Goal: Information Seeking & Learning: Learn about a topic

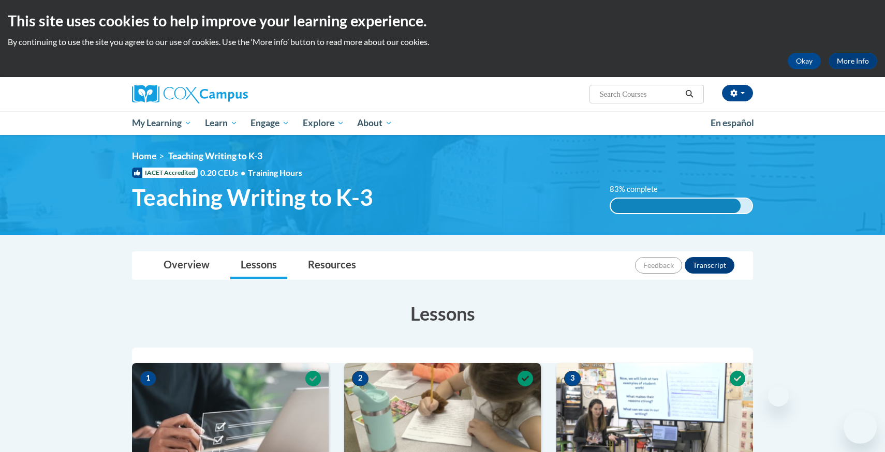
scroll to position [601, 0]
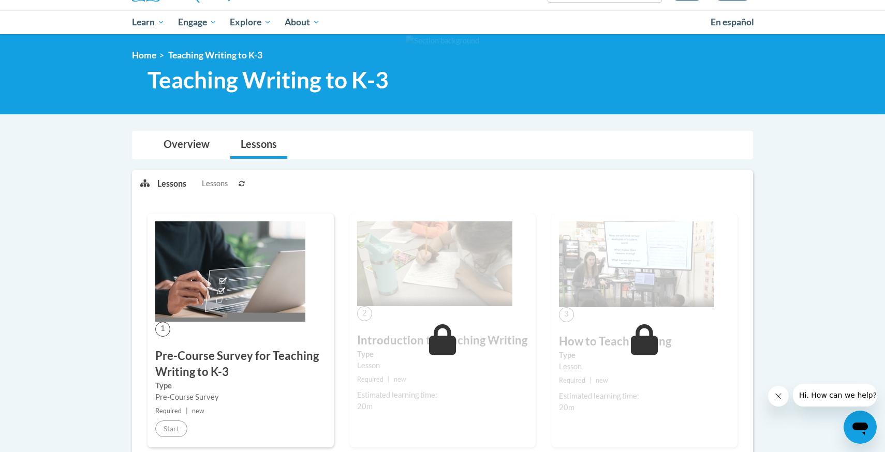
scroll to position [73, 0]
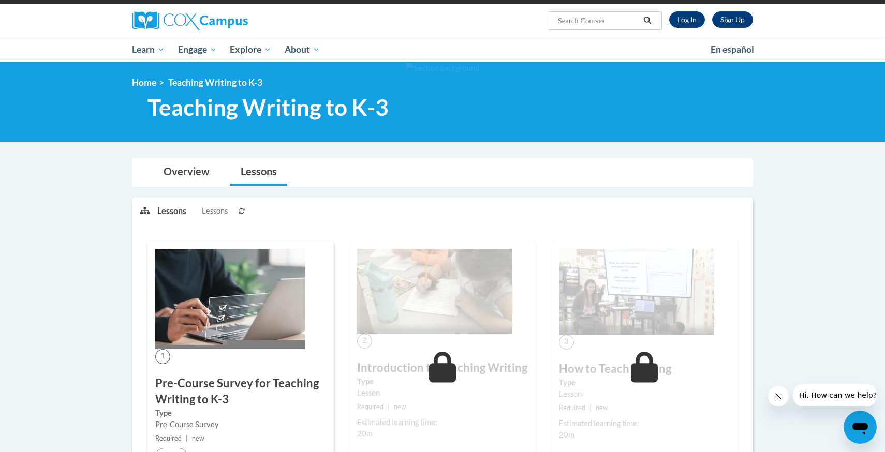
click at [237, 208] on button at bounding box center [241, 211] width 12 height 26
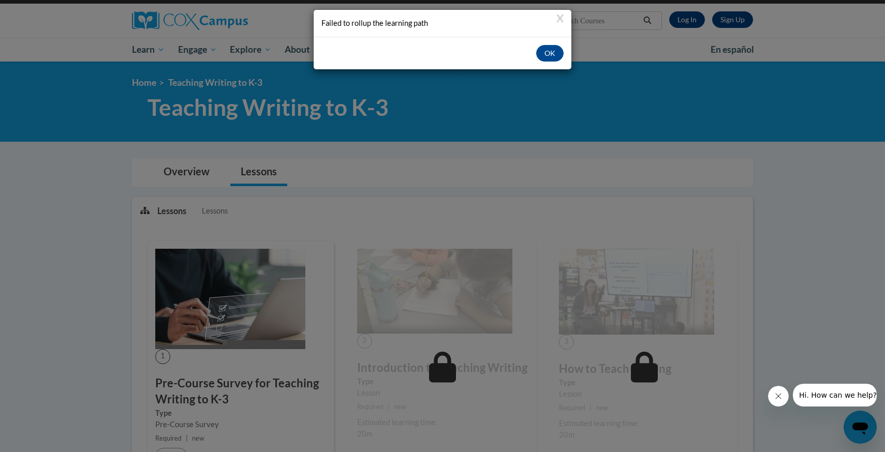
click at [535, 53] on div "OK" at bounding box center [442, 53] width 258 height 33
click at [542, 53] on button "OK" at bounding box center [549, 53] width 27 height 17
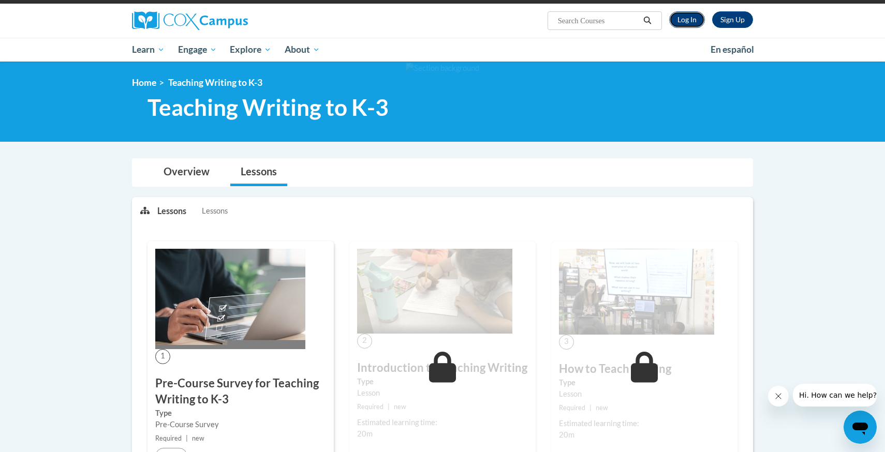
click at [699, 19] on link "Log In" at bounding box center [687, 19] width 36 height 17
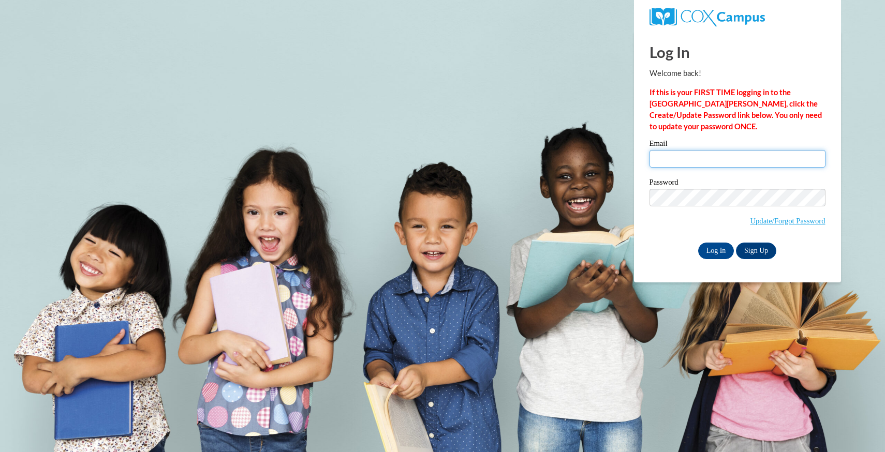
click at [694, 164] on input "Email" at bounding box center [737, 159] width 176 height 18
type input "razanw.khalid@gmail.com"
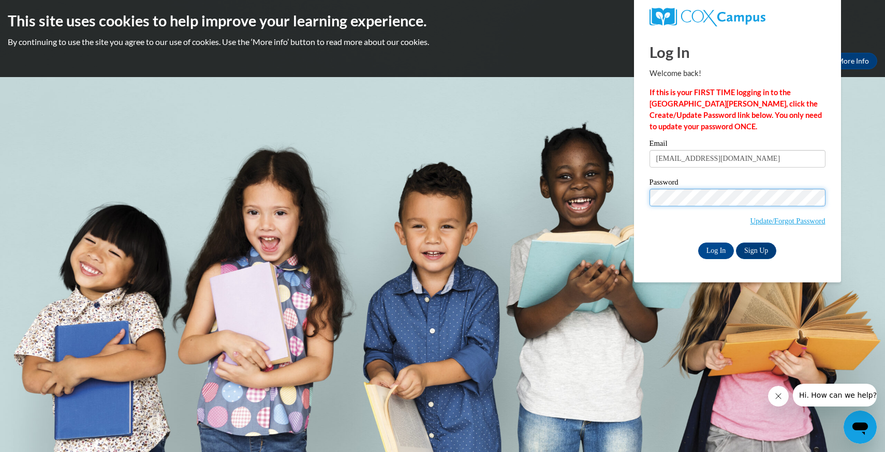
click at [698, 243] on input "Log In" at bounding box center [716, 251] width 36 height 17
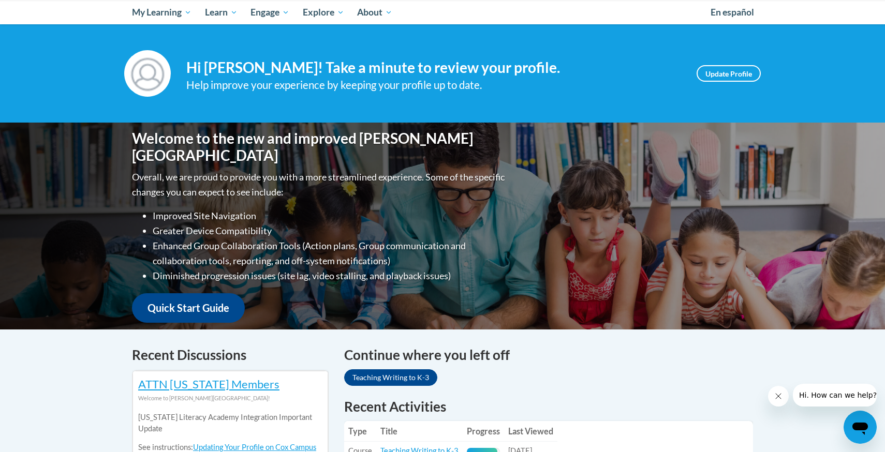
scroll to position [87, 0]
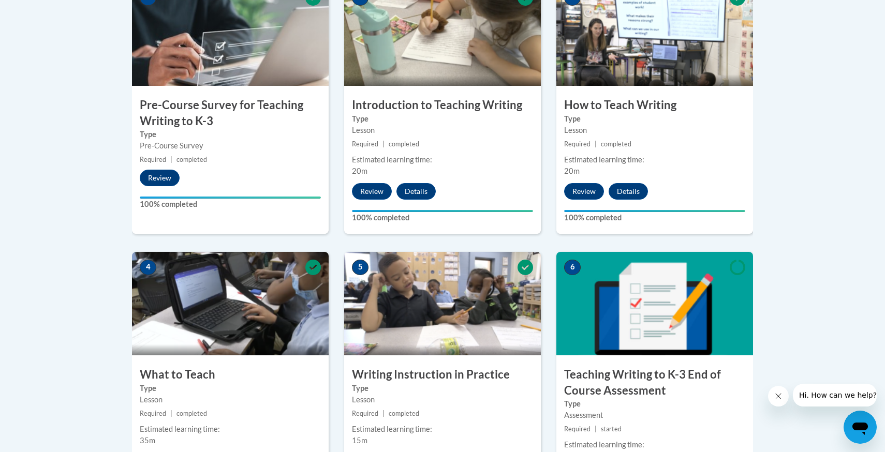
scroll to position [624, 0]
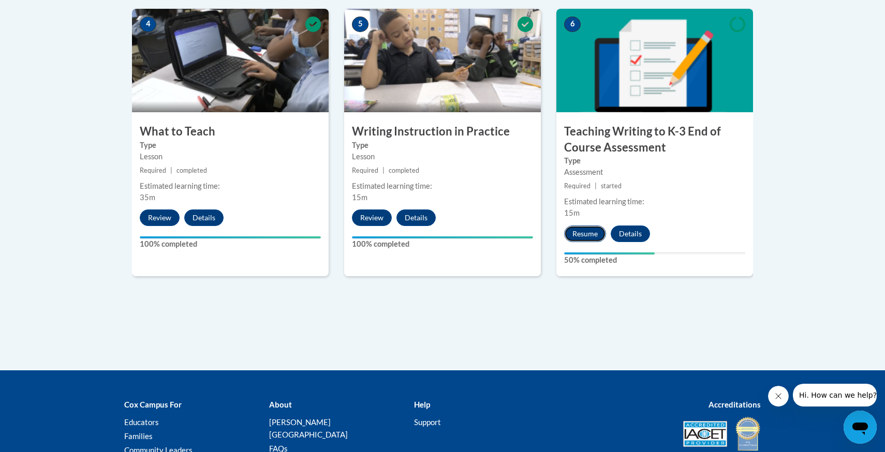
click at [598, 235] on button "Resume" at bounding box center [585, 234] width 42 height 17
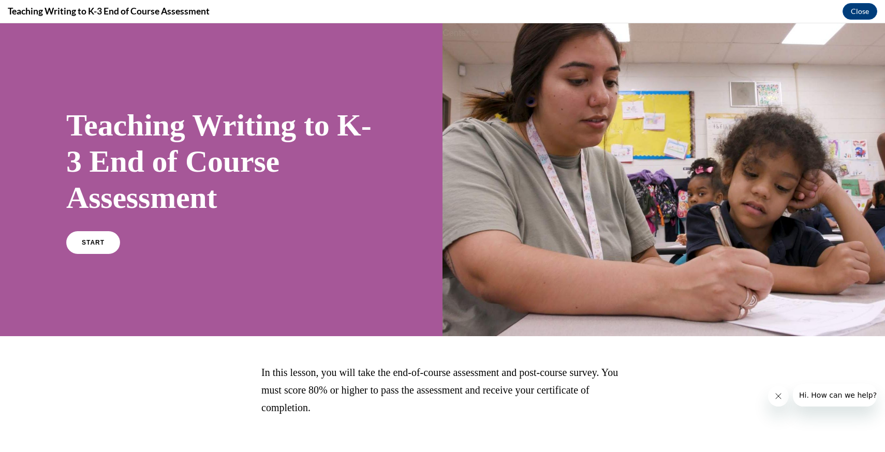
scroll to position [53, 0]
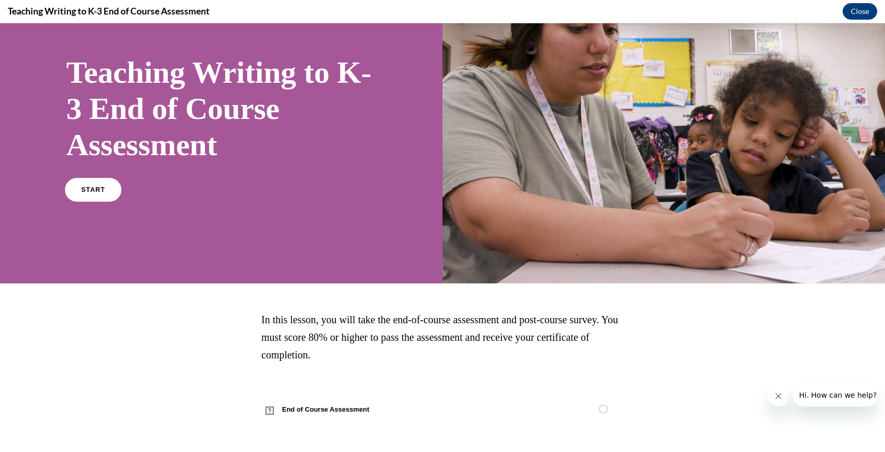
click at [103, 191] on link "START" at bounding box center [93, 190] width 56 height 24
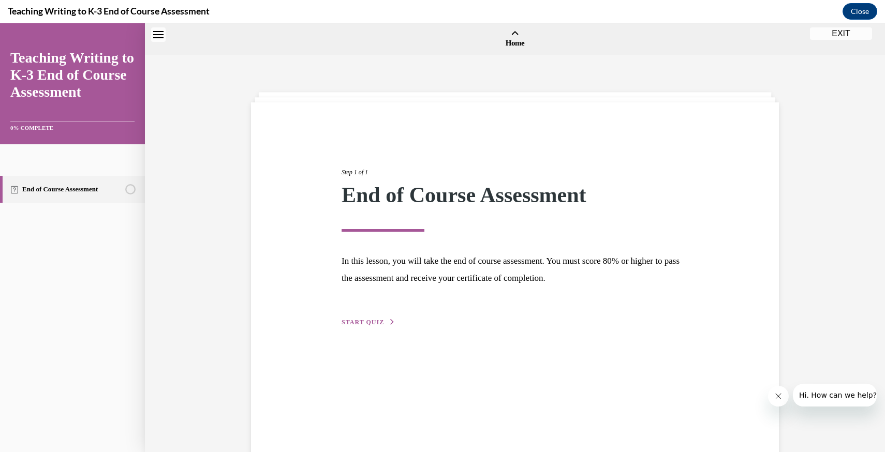
scroll to position [32, 0]
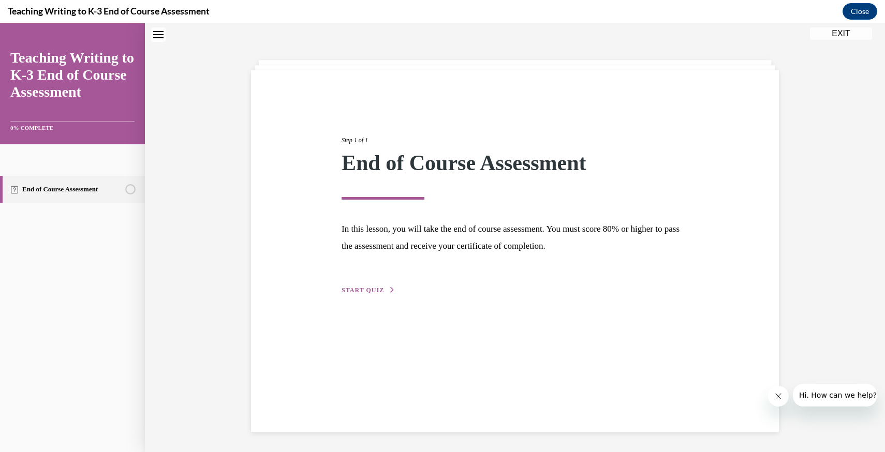
click at [374, 291] on span "START QUIZ" at bounding box center [362, 290] width 42 height 7
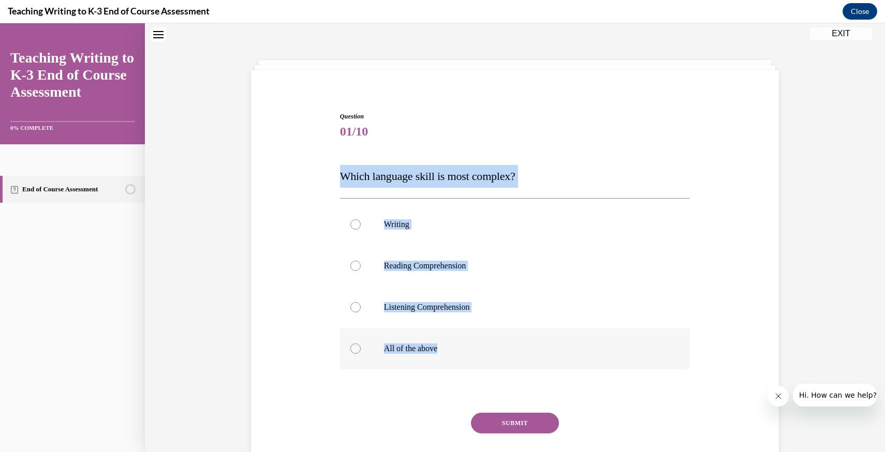
drag, startPoint x: 335, startPoint y: 182, endPoint x: 458, endPoint y: 355, distance: 212.6
click at [460, 356] on div "Question 01/10 Which language skill is most complex? Writing Reading Comprehens…" at bounding box center [514, 289] width 533 height 417
copy div "Which language skill is most complex? Writing Reading Comprehension Listening C…"
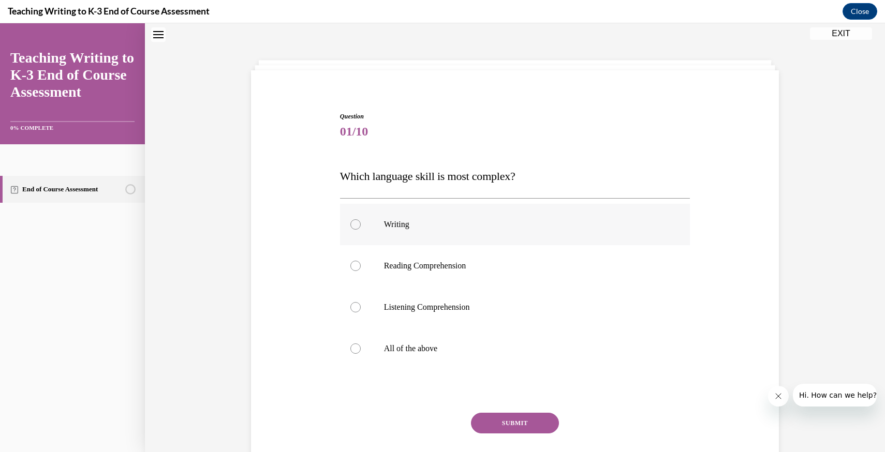
click at [387, 235] on label "Writing" at bounding box center [515, 224] width 350 height 41
click at [361, 230] on input "Writing" at bounding box center [355, 224] width 10 height 10
radio input "true"
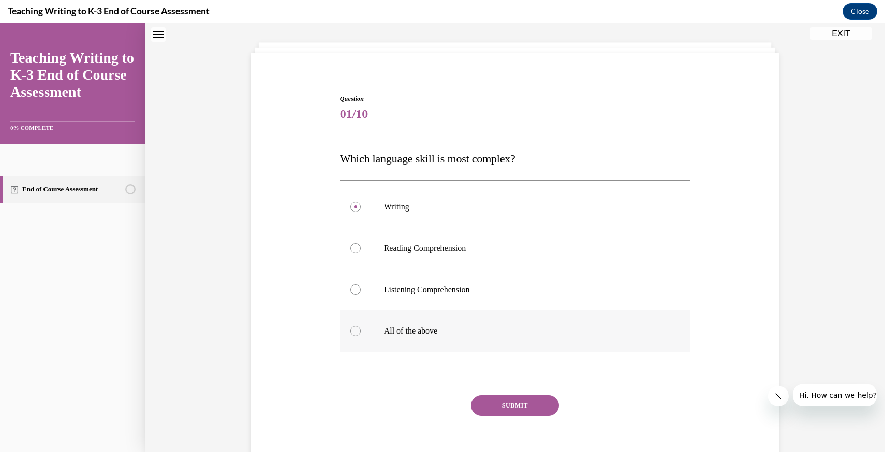
scroll to position [52, 0]
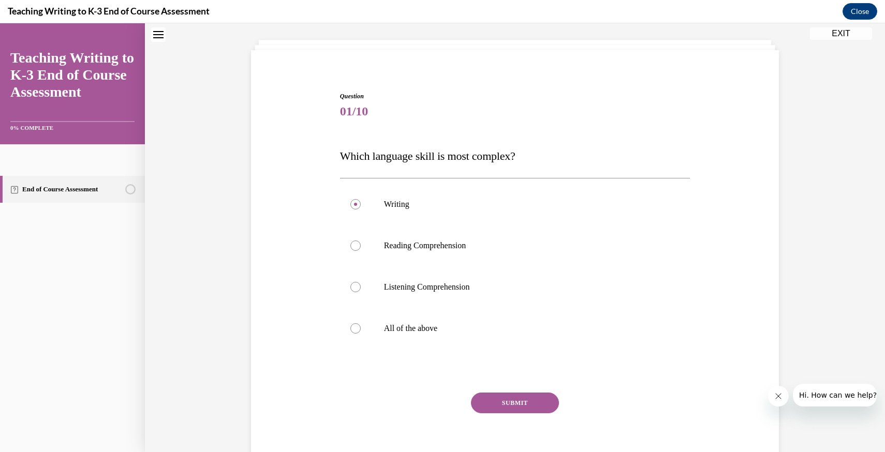
click at [499, 398] on button "SUBMIT" at bounding box center [515, 403] width 88 height 21
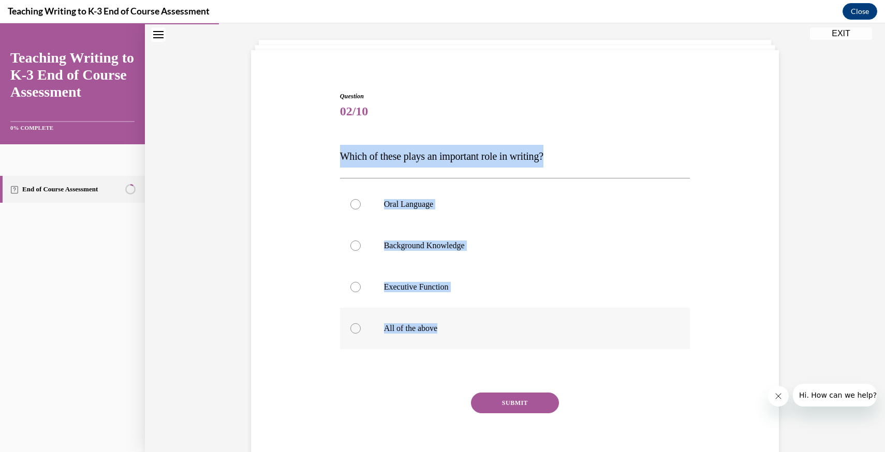
drag, startPoint x: 338, startPoint y: 162, endPoint x: 495, endPoint y: 345, distance: 241.0
click at [495, 345] on div "Question 02/10 Which of these plays an important role in writing? Oral Language…" at bounding box center [514, 276] width 355 height 401
copy div "Which of these plays an important role in writing? Oral Language Background Kno…"
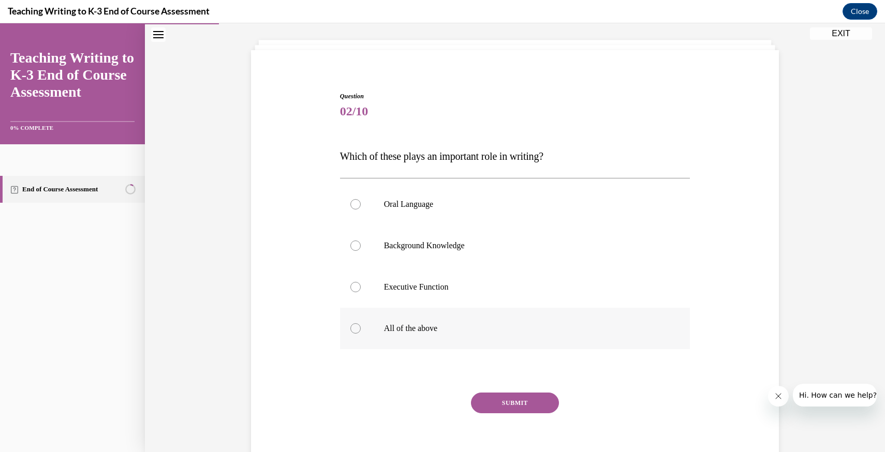
click at [417, 326] on p "All of the above" at bounding box center [524, 328] width 280 height 10
click at [361, 326] on input "All of the above" at bounding box center [355, 328] width 10 height 10
radio input "true"
click at [521, 403] on button "SUBMIT" at bounding box center [515, 403] width 88 height 21
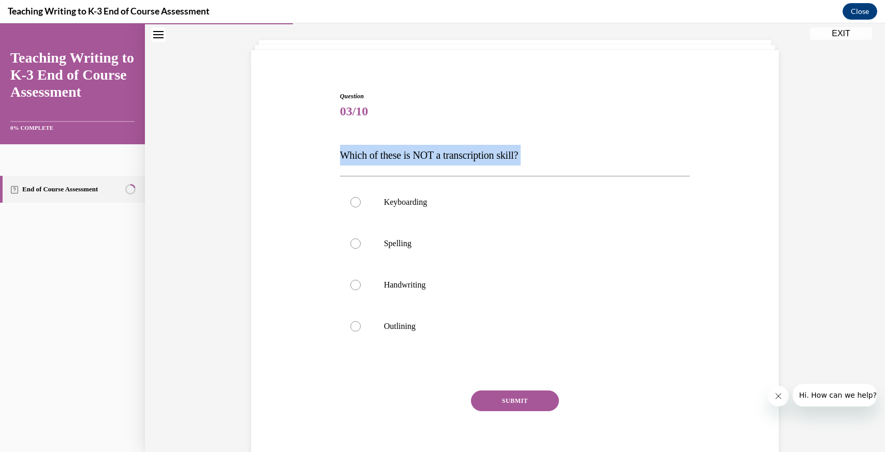
drag, startPoint x: 337, startPoint y: 168, endPoint x: 361, endPoint y: 132, distance: 42.5
click at [361, 132] on div "Question 03/10 Which of these is NOT a transcription skill? Keyboarding Spellin…" at bounding box center [514, 268] width 533 height 415
click at [361, 132] on div "Question 03/10 Which of these is NOT a transcription skill? Keyboarding Spellin…" at bounding box center [515, 284] width 350 height 384
drag, startPoint x: 336, startPoint y: 160, endPoint x: 459, endPoint y: 333, distance: 211.4
click at [459, 333] on div "Question 03/10 Which of these is NOT a transcription skill? Keyboarding Spellin…" at bounding box center [514, 268] width 533 height 415
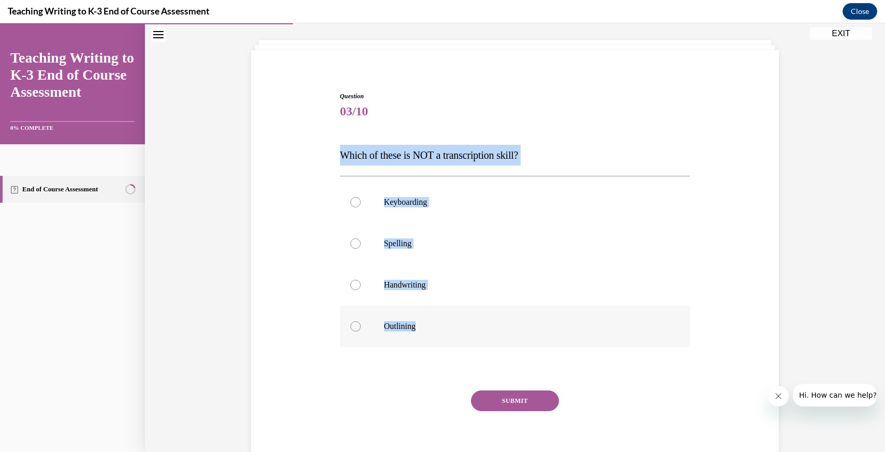
copy div "Which of these is NOT a transcription skill? Keyboarding Spelling Handwriting O…"
click at [442, 329] on p "Outlining" at bounding box center [524, 326] width 280 height 10
click at [361, 329] on input "Outlining" at bounding box center [355, 326] width 10 height 10
radio input "true"
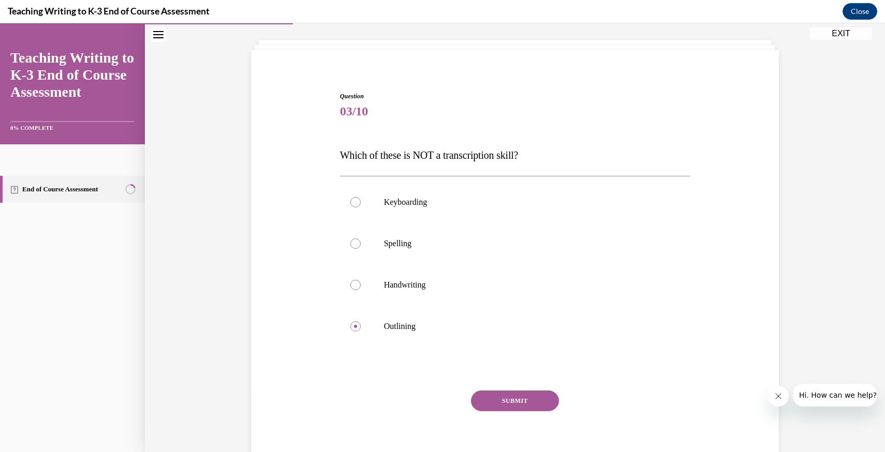
click at [515, 386] on div "Question 03/10 Which of these is NOT a transcription skill? Keyboarding Spellin…" at bounding box center [515, 284] width 350 height 384
click at [515, 396] on button "SUBMIT" at bounding box center [515, 401] width 88 height 21
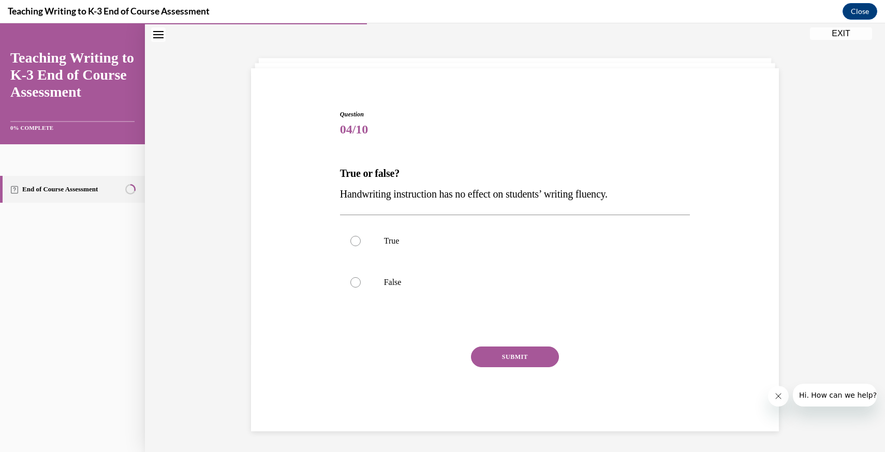
scroll to position [34, 0]
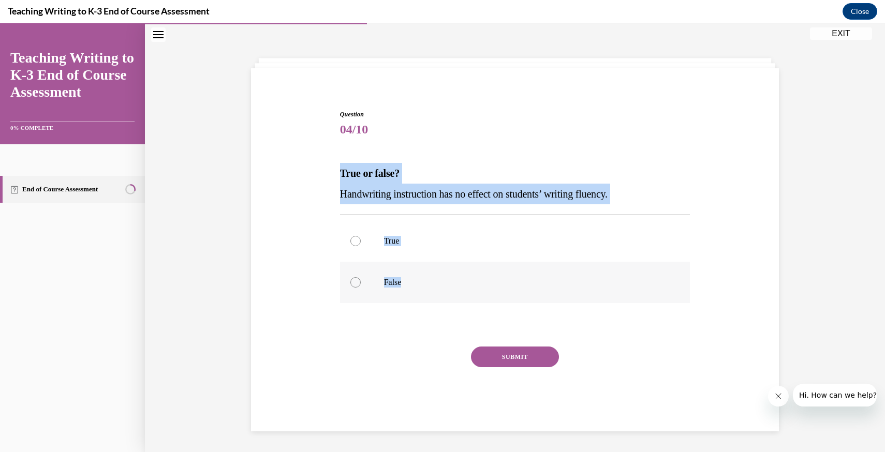
drag, startPoint x: 337, startPoint y: 171, endPoint x: 417, endPoint y: 280, distance: 135.0
click at [417, 280] on div "Question 04/10 True or false? Handwriting instruction has no effect on students…" at bounding box center [514, 255] width 533 height 353
copy div "True or false? Handwriting instruction has no effect on students’ writing fluen…"
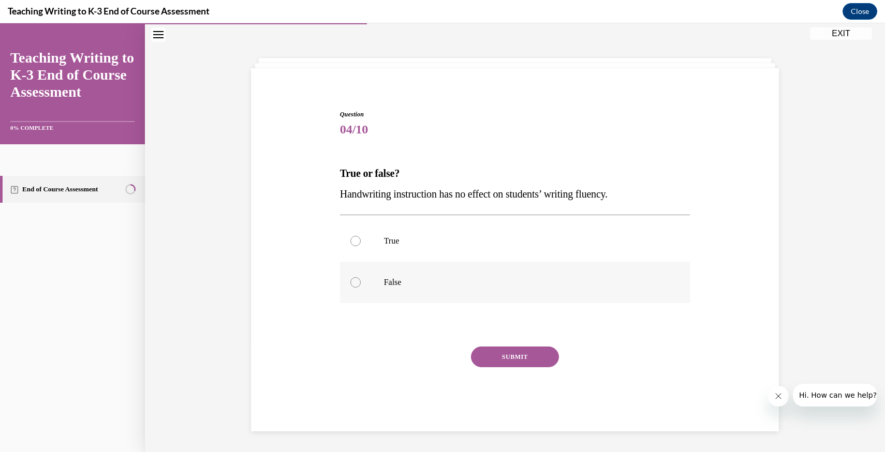
click at [417, 293] on label "False" at bounding box center [515, 282] width 350 height 41
click at [361, 288] on input "False" at bounding box center [355, 282] width 10 height 10
radio input "true"
click at [493, 349] on button "SUBMIT" at bounding box center [515, 357] width 88 height 21
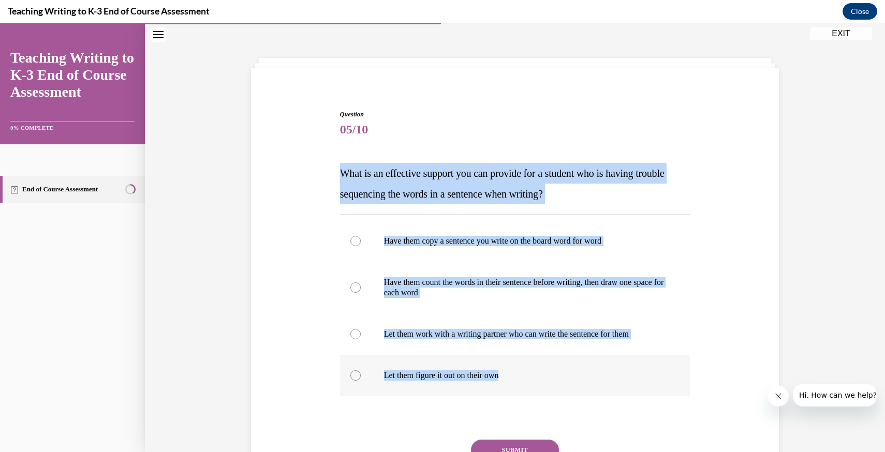
drag, startPoint x: 337, startPoint y: 175, endPoint x: 524, endPoint y: 383, distance: 279.4
click at [524, 383] on div "Question 05/10 What is an effective support you can provide for a student who i…" at bounding box center [514, 309] width 355 height 430
copy div "What is an effective support you can provide for a student who is having troubl…"
click at [439, 284] on p "Have them count the words in their sentence before writing, then draw one space…" at bounding box center [524, 287] width 280 height 21
click at [361, 284] on input "Have them count the words in their sentence before writing, then draw one space…" at bounding box center [355, 287] width 10 height 10
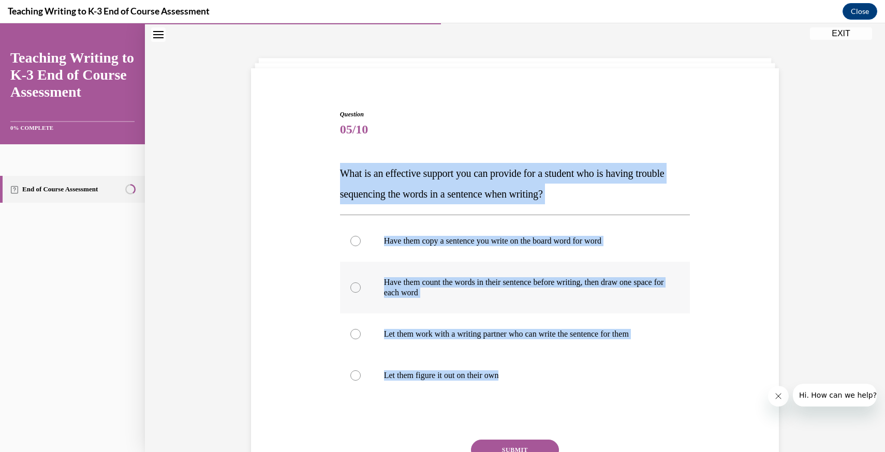
radio input "true"
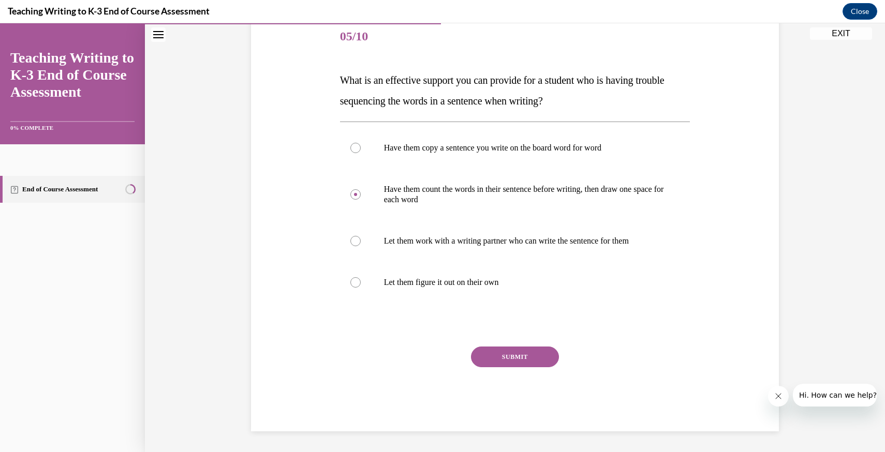
click at [507, 355] on button "SUBMIT" at bounding box center [515, 357] width 88 height 21
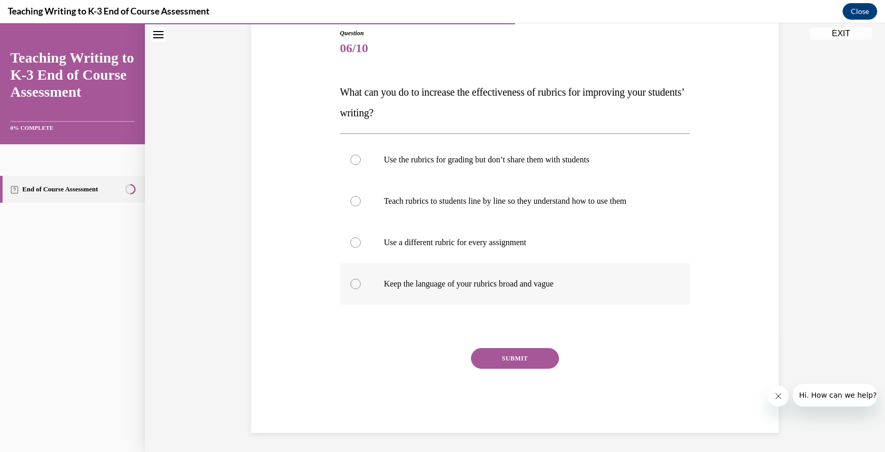
drag, startPoint x: 342, startPoint y: 89, endPoint x: 582, endPoint y: 292, distance: 314.2
click at [582, 292] on div "Question 06/10 What can you do to increase the effectiveness of rubrics for imp…" at bounding box center [515, 230] width 350 height 404
copy div "What can you do to increase the effectiveness of rubrics for improving your stu…"
click at [445, 198] on p "Teach rubrics to students line by line so they understand how to use them" at bounding box center [524, 201] width 280 height 10
click at [361, 198] on input "Teach rubrics to students line by line so they understand how to use them" at bounding box center [355, 201] width 10 height 10
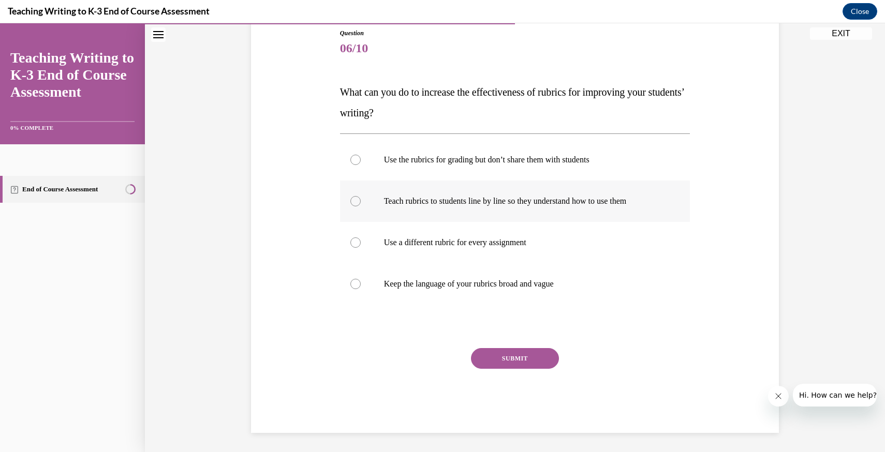
radio input "true"
click at [501, 354] on button "SUBMIT" at bounding box center [515, 358] width 88 height 21
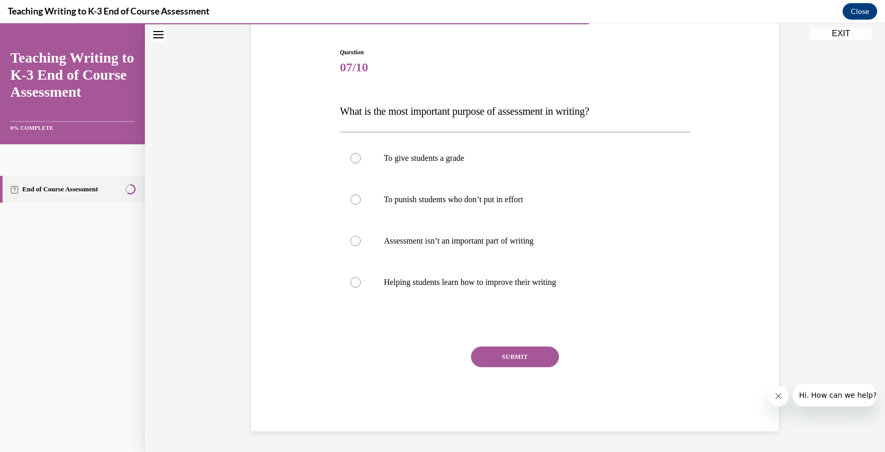
scroll to position [96, 0]
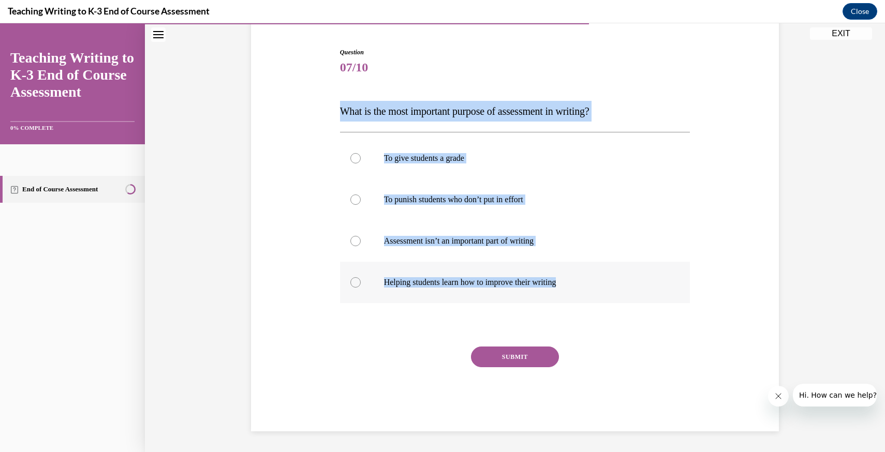
drag, startPoint x: 342, startPoint y: 104, endPoint x: 628, endPoint y: 286, distance: 338.8
click at [628, 286] on div "Question 07/10 What is the most important purpose of assessment in writing? To …" at bounding box center [515, 240] width 350 height 384
copy div "What is the most important purpose of assessment in writing? To give students a…"
click at [454, 264] on label "Helping students learn how to improve their writing" at bounding box center [515, 282] width 350 height 41
click at [361, 277] on input "Helping students learn how to improve their writing" at bounding box center [355, 282] width 10 height 10
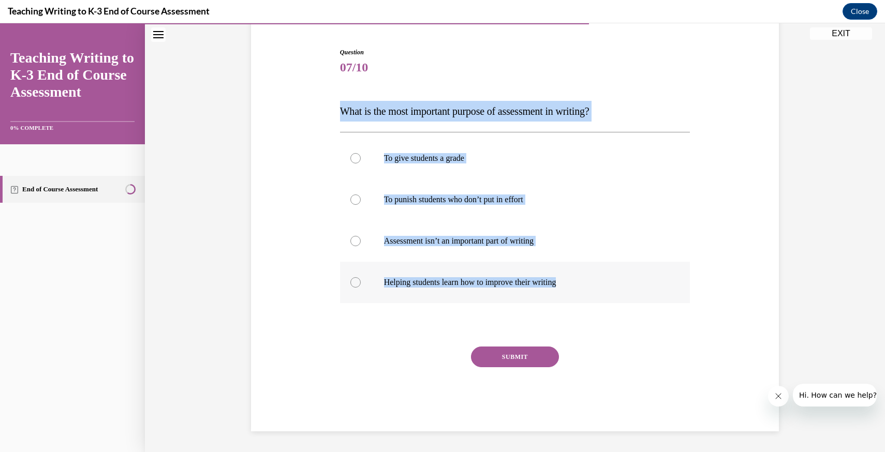
radio input "true"
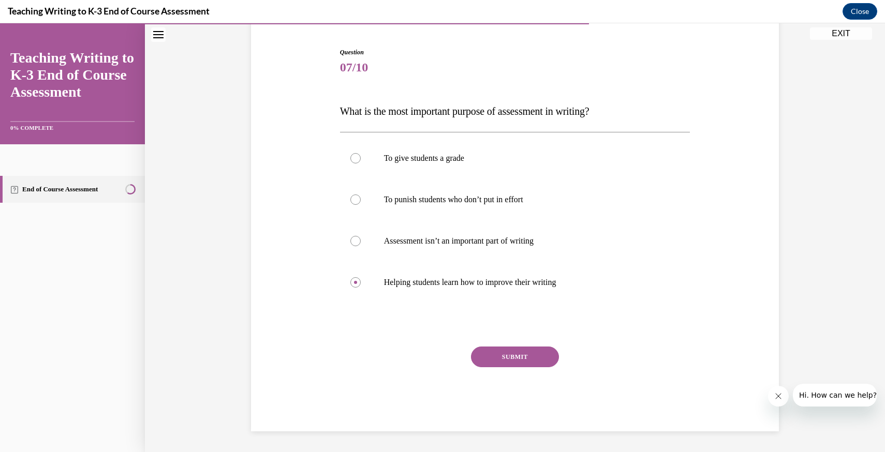
click at [502, 361] on button "SUBMIT" at bounding box center [515, 357] width 88 height 21
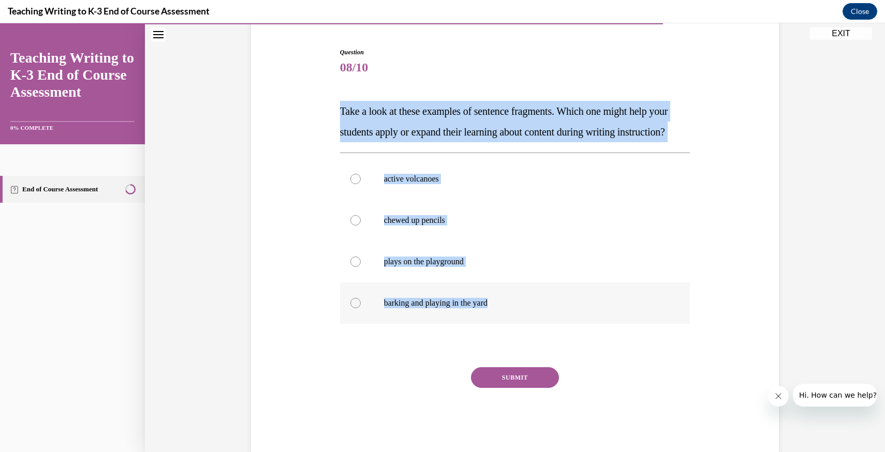
drag, startPoint x: 339, startPoint y: 108, endPoint x: 536, endPoint y: 334, distance: 299.9
click at [536, 334] on div "Question 08/10 Take a look at these examples of sentence fragments. Which one m…" at bounding box center [515, 250] width 350 height 404
copy div "Take a look at these examples of sentence fragments. Which one might help your …"
click at [427, 200] on label "active volcanoes" at bounding box center [515, 178] width 350 height 41
click at [361, 184] on input "active volcanoes" at bounding box center [355, 179] width 10 height 10
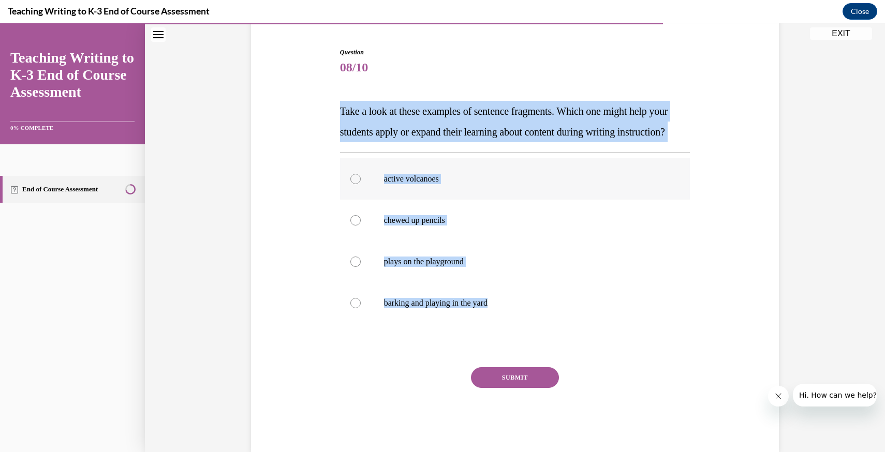
radio input "true"
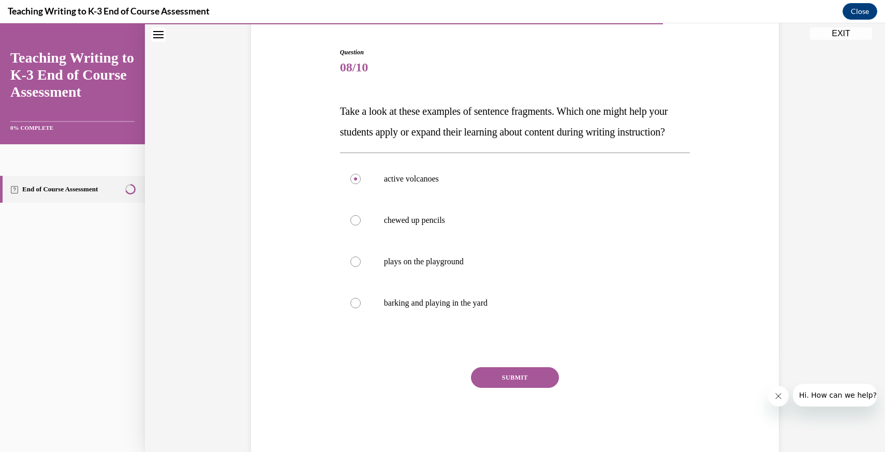
click at [516, 388] on button "SUBMIT" at bounding box center [515, 377] width 88 height 21
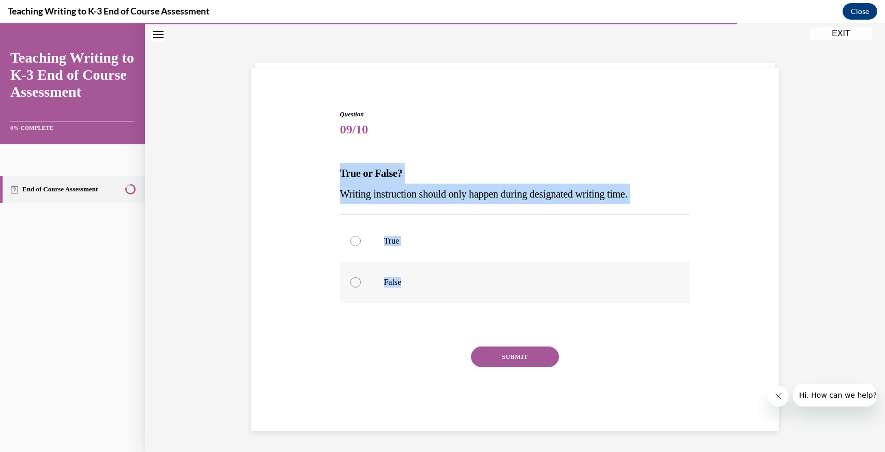
drag, startPoint x: 337, startPoint y: 168, endPoint x: 437, endPoint y: 284, distance: 153.7
click at [437, 286] on div "Question 09/10 True or False? Writing instruction should only happen during des…" at bounding box center [514, 262] width 355 height 337
copy div "True or False? Writing instruction should only happen during designated writing…"
click at [412, 301] on label "False" at bounding box center [515, 282] width 350 height 41
click at [361, 288] on input "False" at bounding box center [355, 282] width 10 height 10
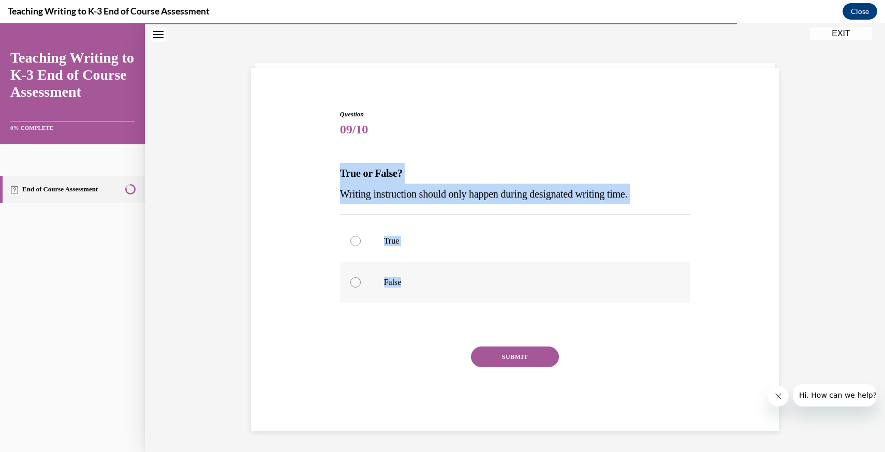
radio input "true"
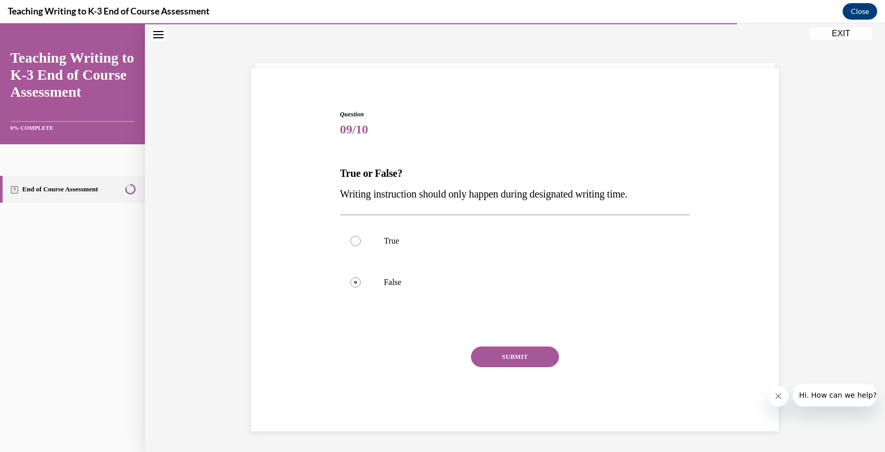
click at [526, 342] on div "Question 09/10 True or False? Writing instruction should only happen during des…" at bounding box center [515, 271] width 350 height 322
click at [526, 350] on button "SUBMIT" at bounding box center [515, 357] width 88 height 21
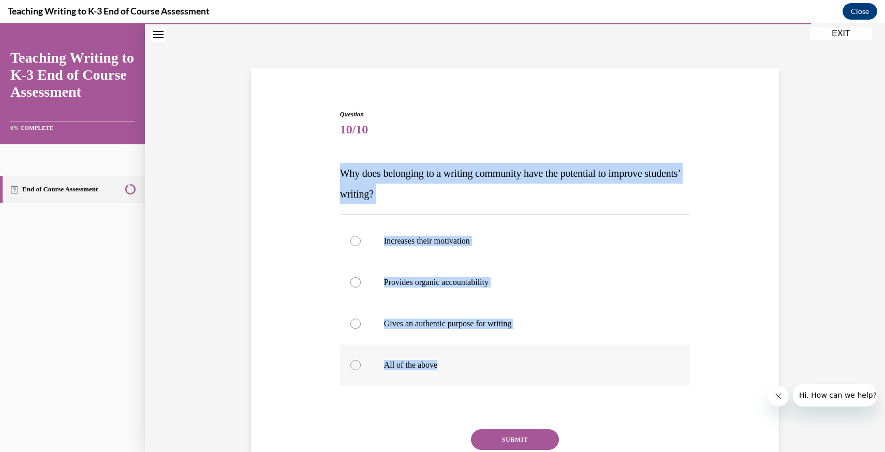
drag, startPoint x: 333, startPoint y: 173, endPoint x: 502, endPoint y: 368, distance: 258.1
click at [502, 368] on div "Question 10/10 Why does belonging to a writing community have the potential to …" at bounding box center [514, 297] width 533 height 436
copy div "Why does belonging to a writing community have the potential to improve student…"
click at [442, 361] on p "All of the above" at bounding box center [524, 365] width 280 height 10
click at [361, 361] on input "All of the above" at bounding box center [355, 365] width 10 height 10
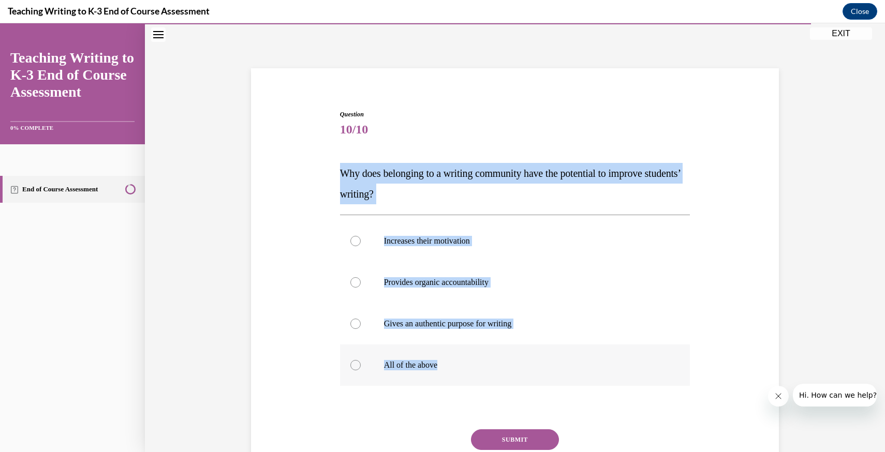
radio input "true"
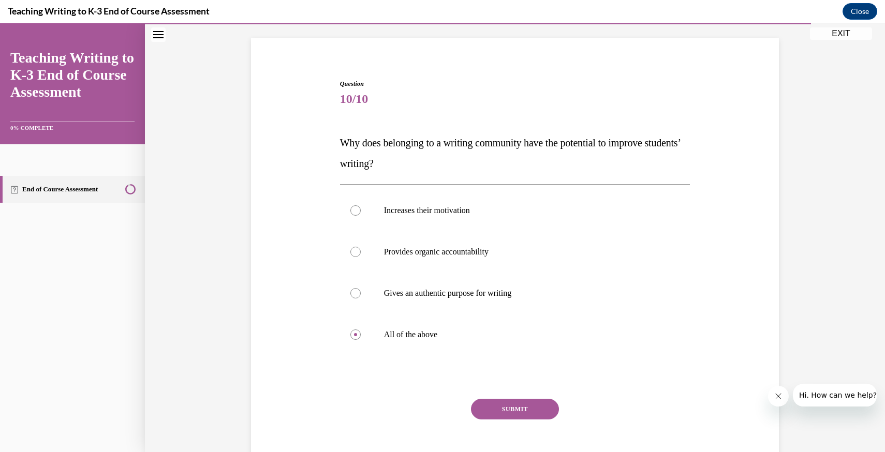
scroll to position [68, 0]
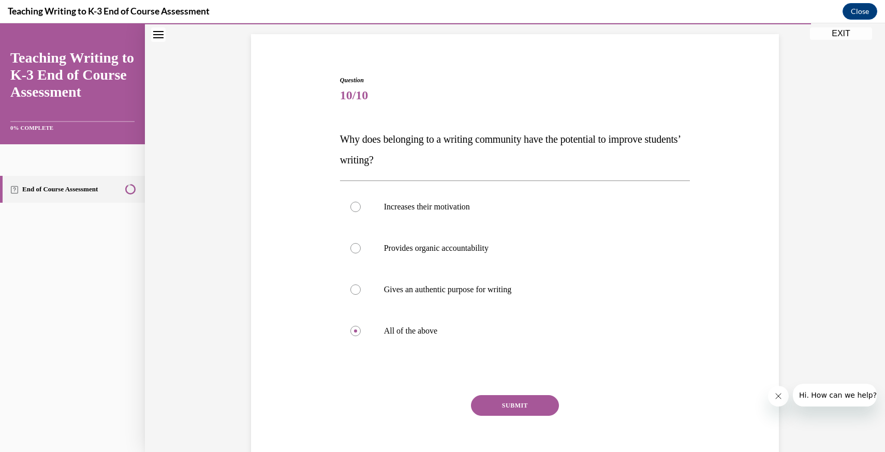
click at [500, 405] on button "SUBMIT" at bounding box center [515, 405] width 88 height 21
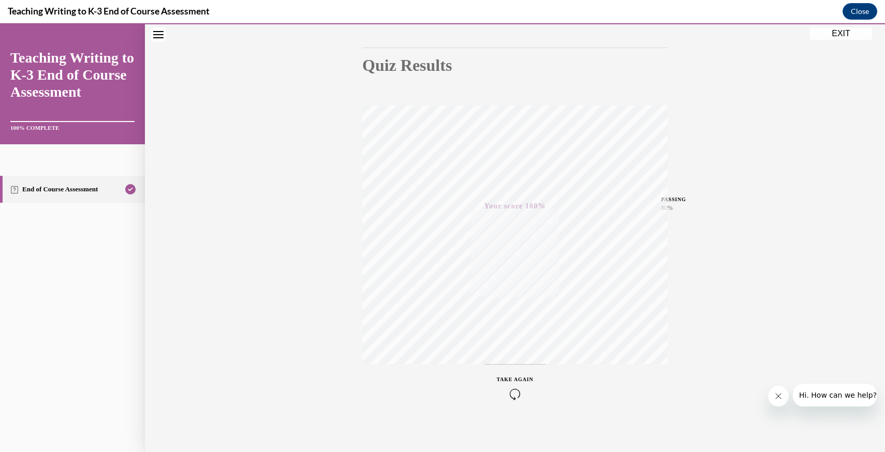
scroll to position [96, 0]
click at [847, 36] on button "EXIT" at bounding box center [841, 33] width 62 height 12
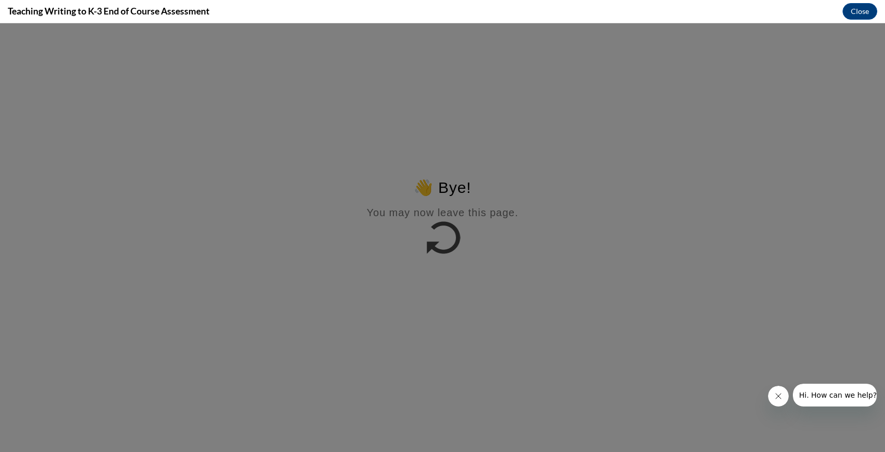
scroll to position [0, 0]
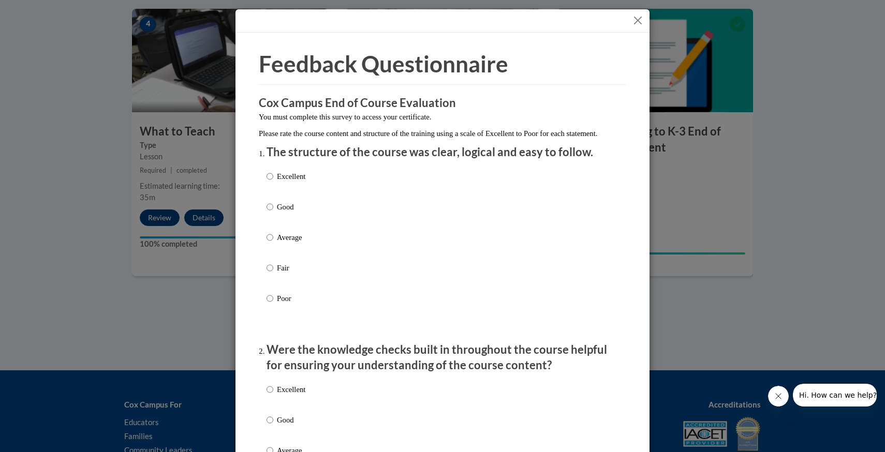
click at [634, 21] on button "Close" at bounding box center [637, 20] width 13 height 13
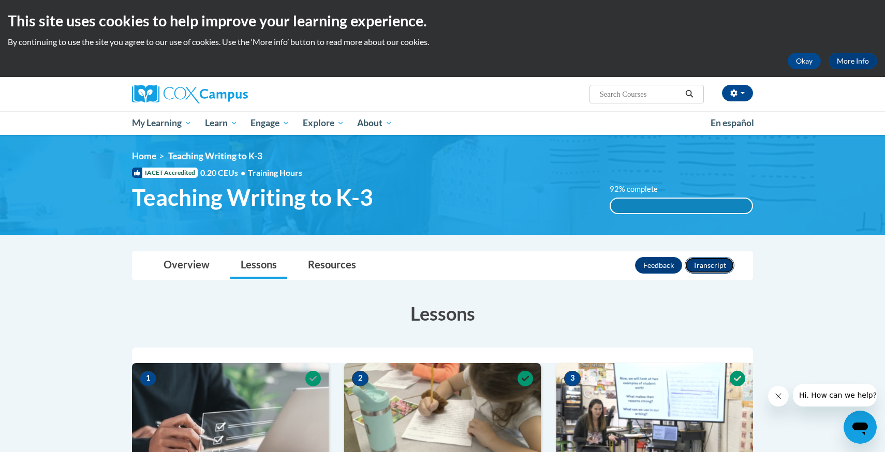
click at [696, 263] on button "Transcript" at bounding box center [709, 265] width 50 height 17
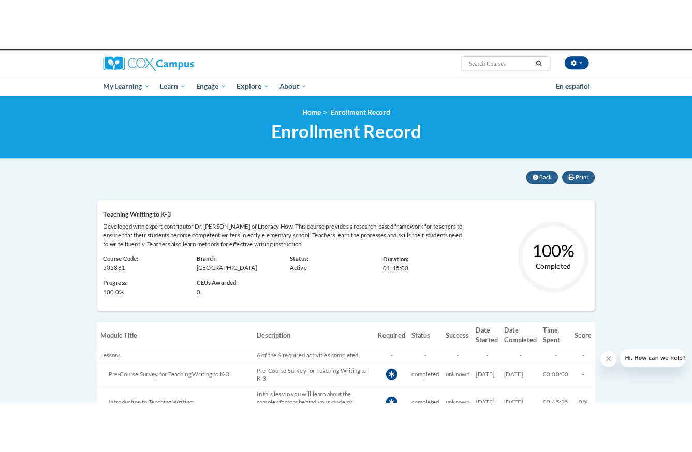
scroll to position [80, 0]
